Goal: Task Accomplishment & Management: Manage account settings

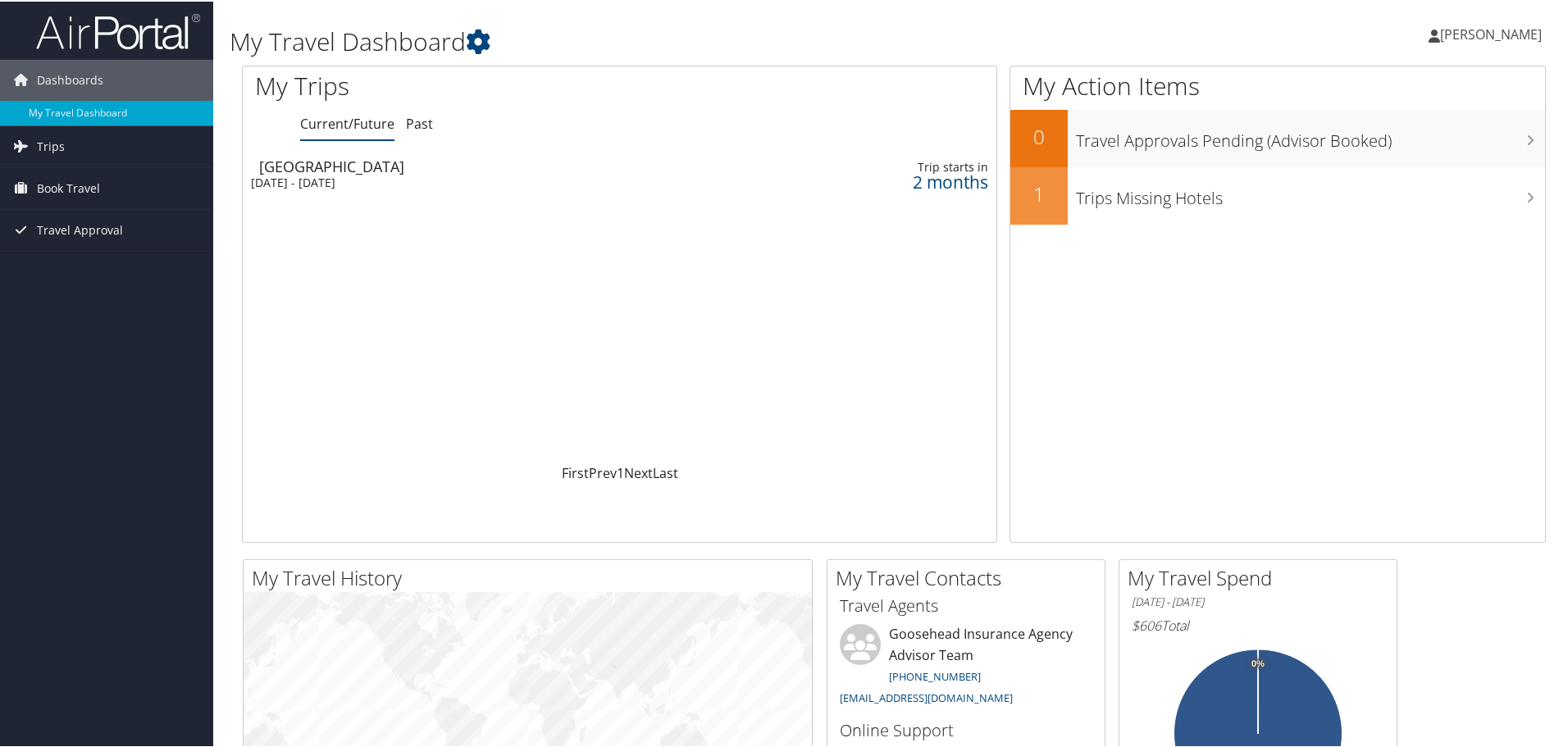
click at [1495, 34] on span "[PERSON_NAME]" at bounding box center [1490, 33] width 101 height 18
click at [360, 152] on td "[GEOGRAPHIC_DATA] [DATE] - [DATE]" at bounding box center [482, 173] width 479 height 46
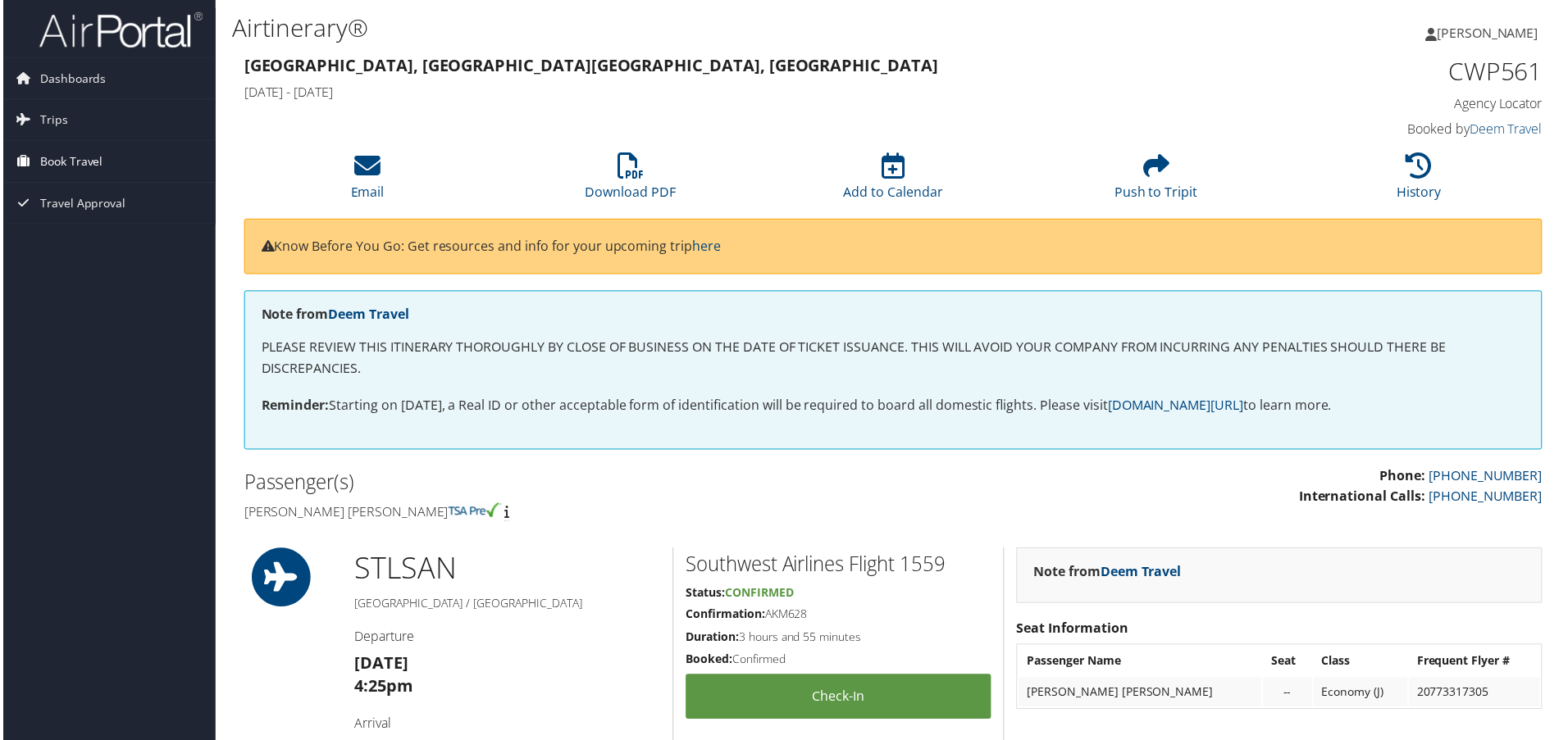
click at [89, 155] on span "Book Travel" at bounding box center [68, 162] width 63 height 41
click at [142, 242] on link "Book/Manage Online Trips" at bounding box center [106, 244] width 213 height 25
